Goal: Information Seeking & Learning: Learn about a topic

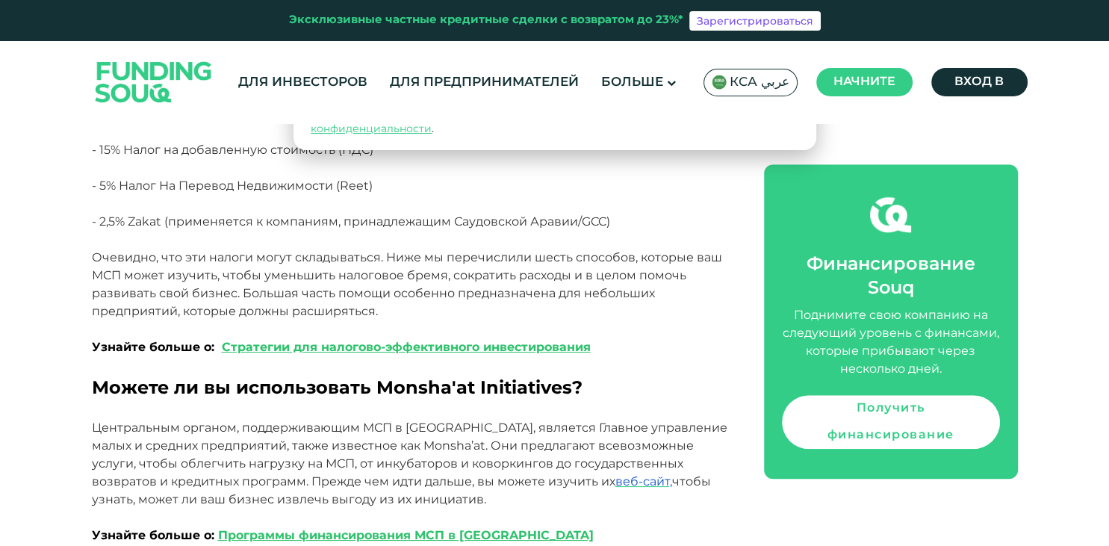
scroll to position [1183, 0]
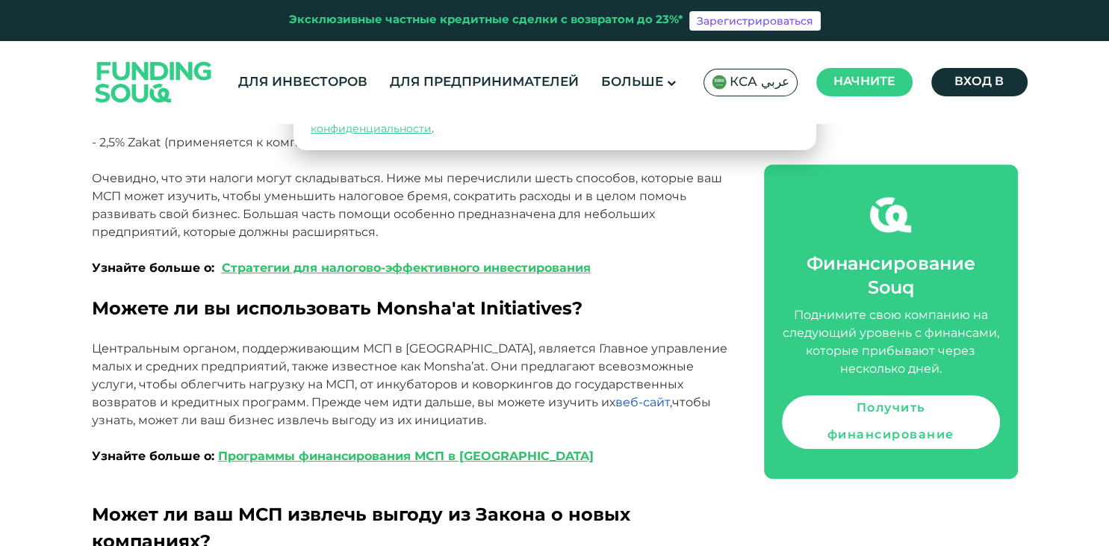
click at [616, 400] on span "веб-сайт," at bounding box center [644, 402] width 57 height 14
click at [379, 459] on link "Программы финансирования МСП в [GEOGRAPHIC_DATA]" at bounding box center [406, 456] width 376 height 14
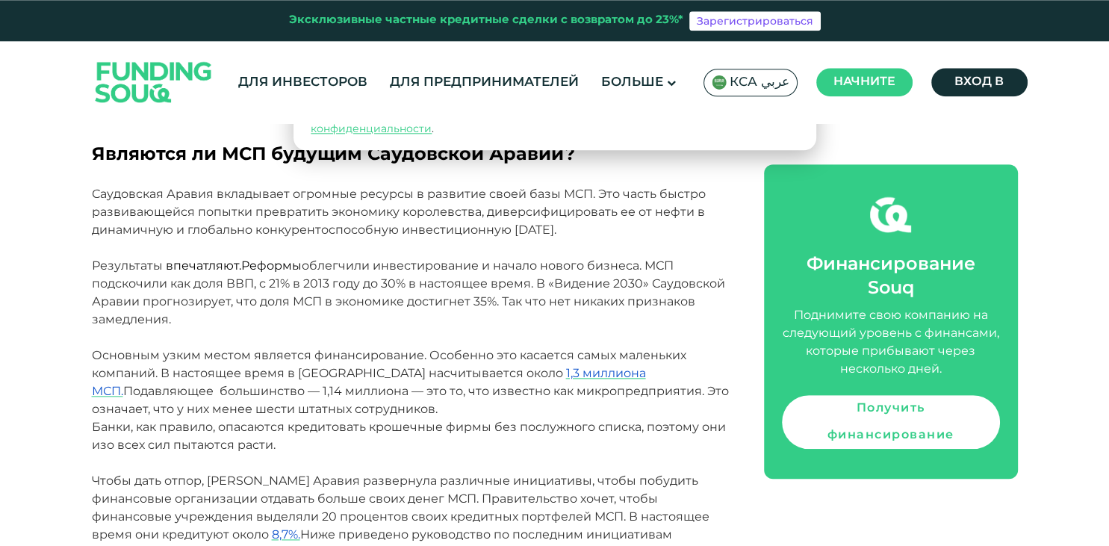
scroll to position [678, 0]
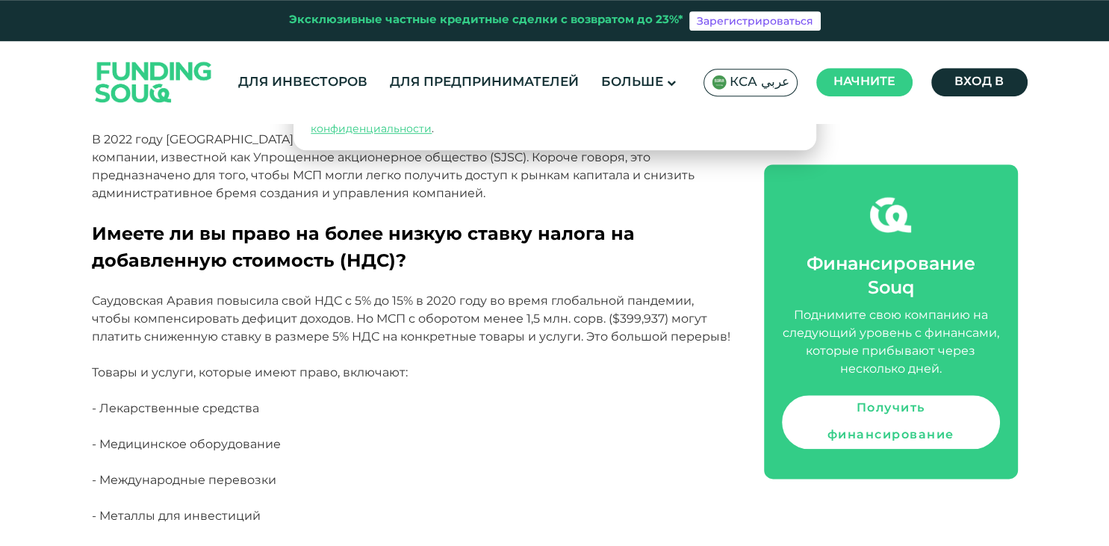
scroll to position [1656, 0]
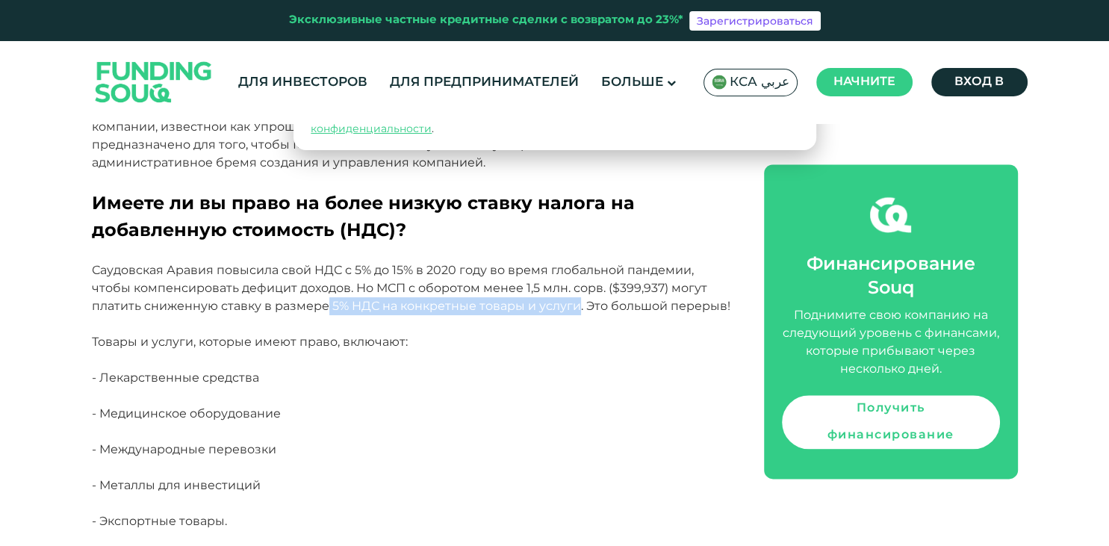
drag, startPoint x: 325, startPoint y: 309, endPoint x: 576, endPoint y: 313, distance: 251.0
click at [576, 313] on p "Саудовская Аравия повысила свой НДС с 5% до 15% в 2020 году во время глобальной…" at bounding box center [411, 288] width 639 height 54
copy span "5% НДС на конкретные товары и услуги"
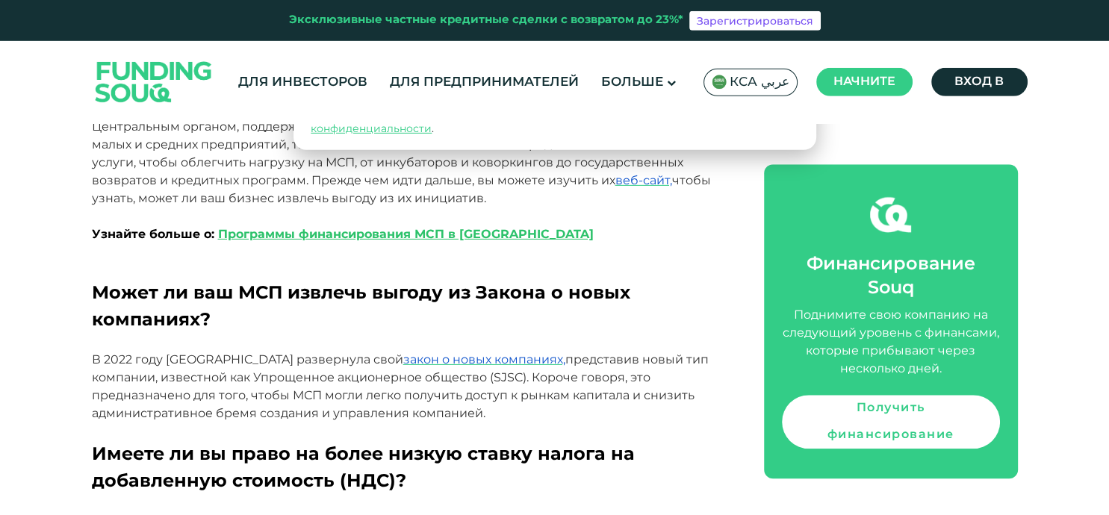
scroll to position [1389, 0]
